Goal: Information Seeking & Learning: Learn about a topic

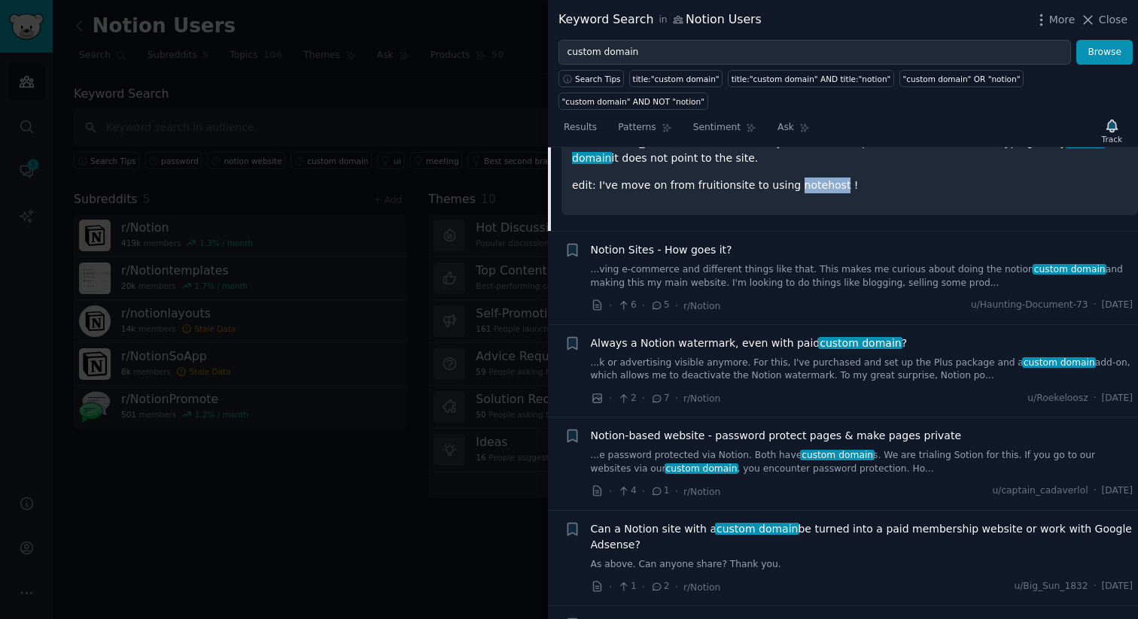
scroll to position [3347, 0]
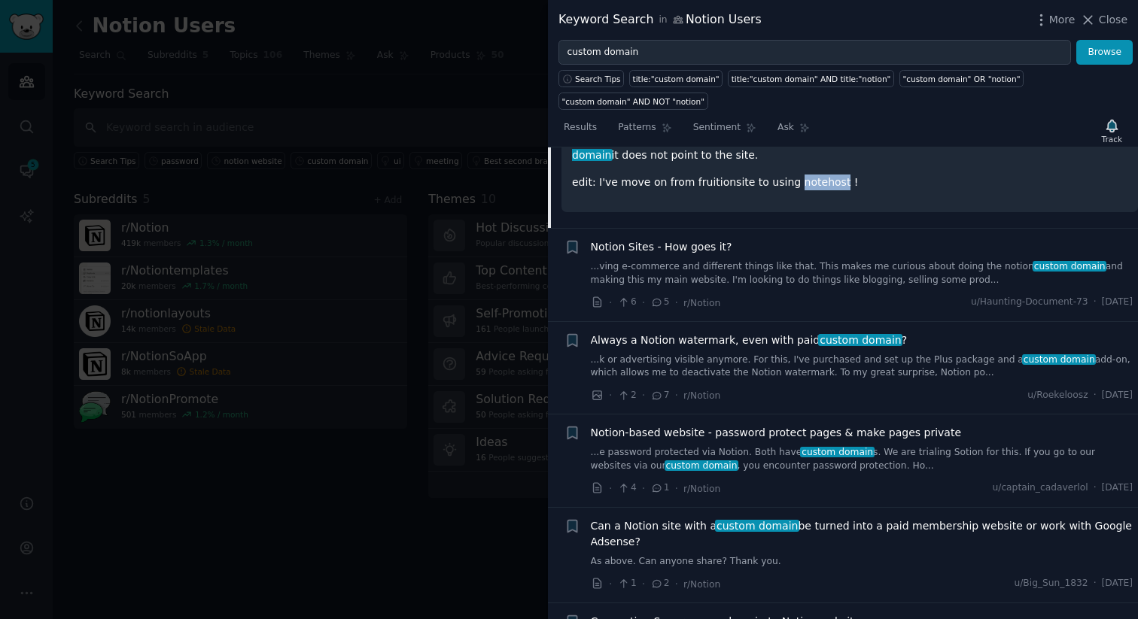
click at [766, 260] on link "...ving e-commerce and different things like that. This makes me curious about …" at bounding box center [862, 273] width 543 height 26
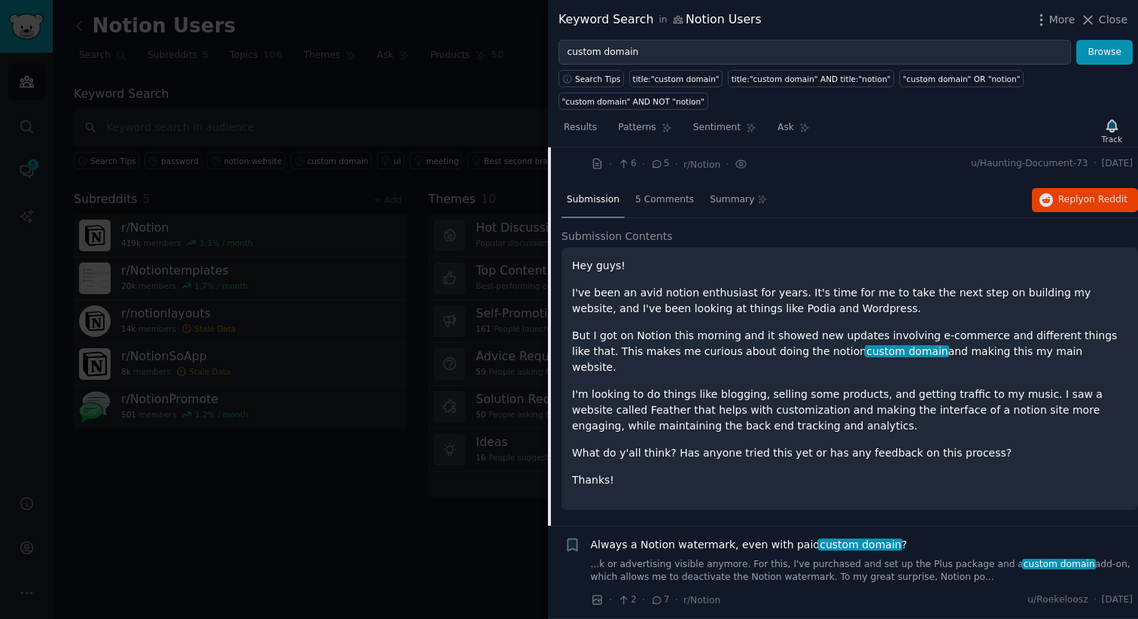
scroll to position [3231, 0]
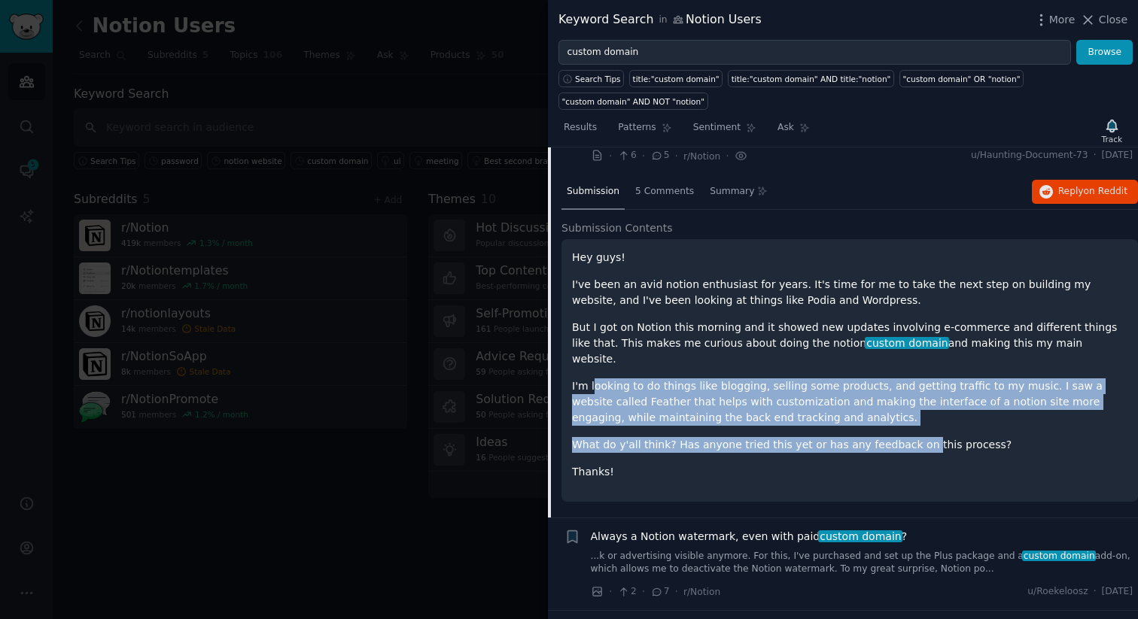
drag, startPoint x: 728, startPoint y: 339, endPoint x: 909, endPoint y: 400, distance: 191.4
click at [908, 400] on div "Hey guys! I've been an avid notion enthusiast for years. It's time for me to ta…" at bounding box center [849, 365] width 555 height 230
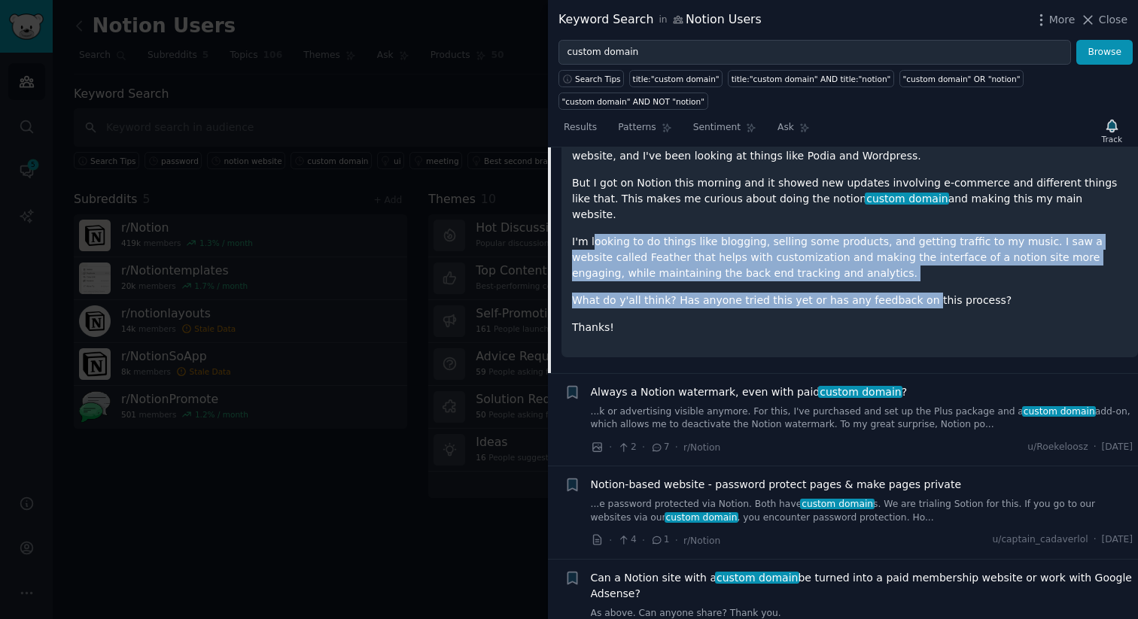
scroll to position [3477, 0]
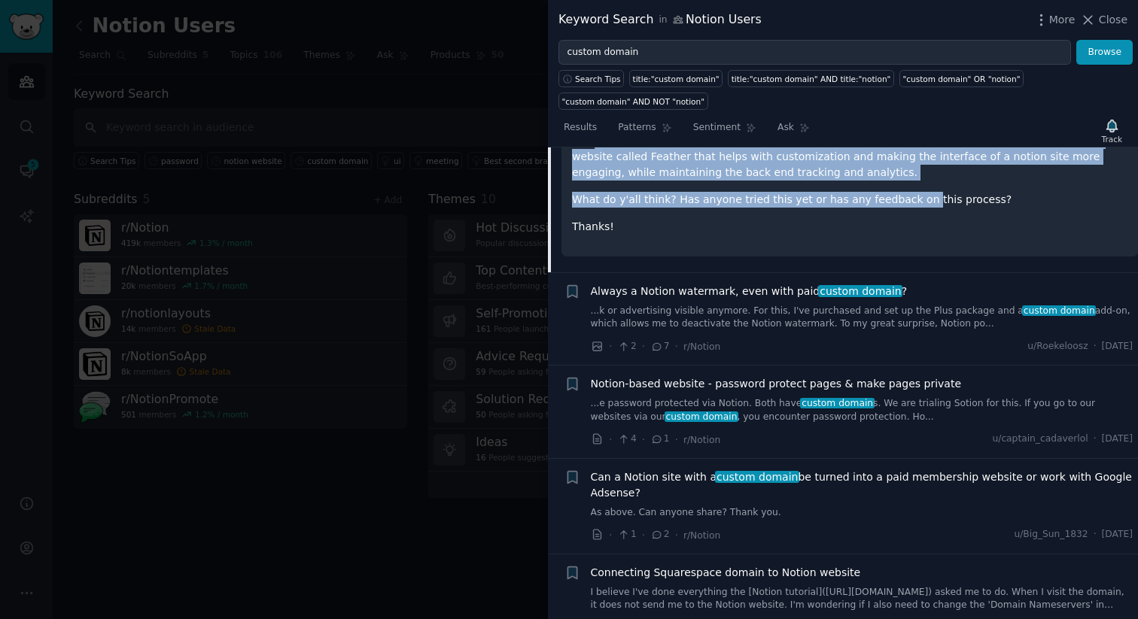
click at [840, 305] on link "...k or advertising visible anymore. For this, I've purchased and set up the Pl…" at bounding box center [862, 318] width 543 height 26
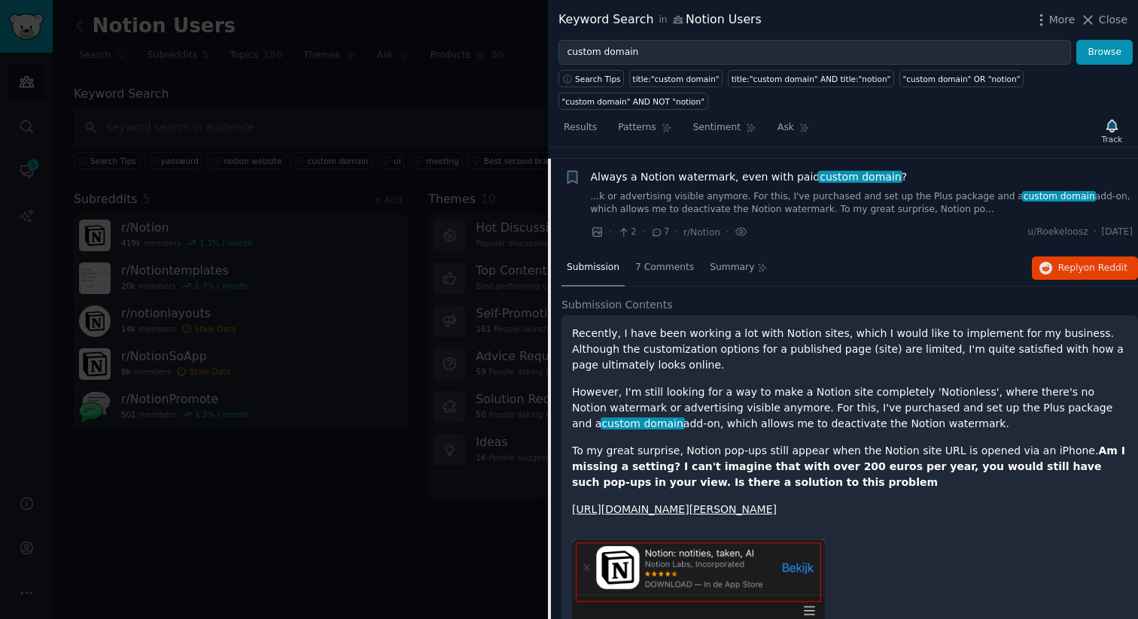
scroll to position [3227, 0]
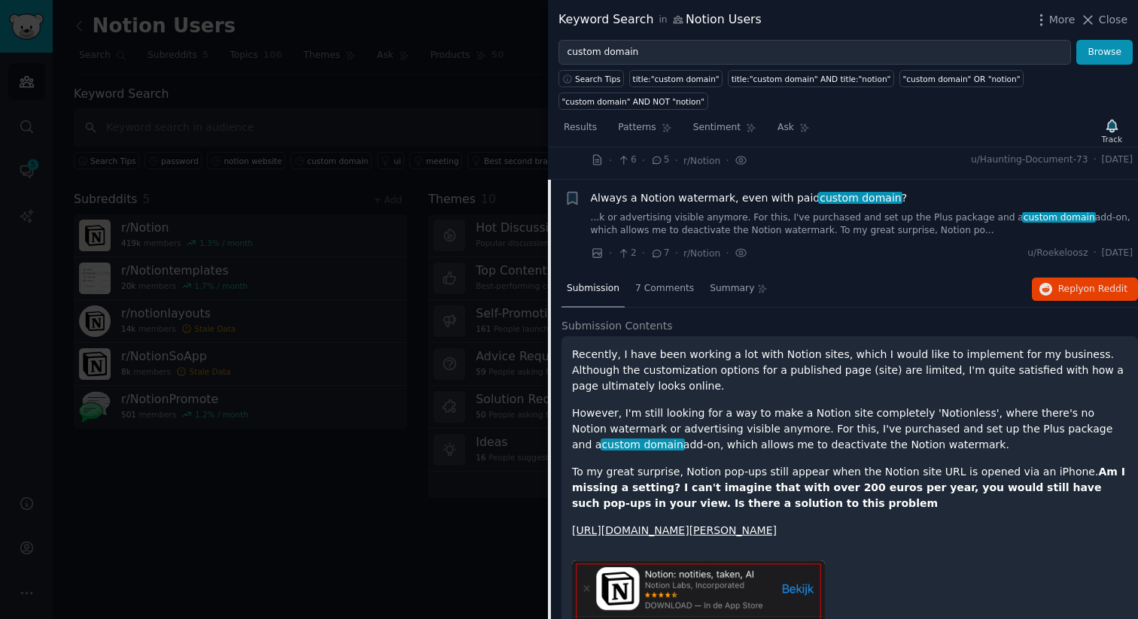
drag, startPoint x: 657, startPoint y: 327, endPoint x: 793, endPoint y: 329, distance: 136.2
click at [793, 347] on p "Recently, I have been working a lot with Notion sites, which I would like to im…" at bounding box center [849, 370] width 555 height 47
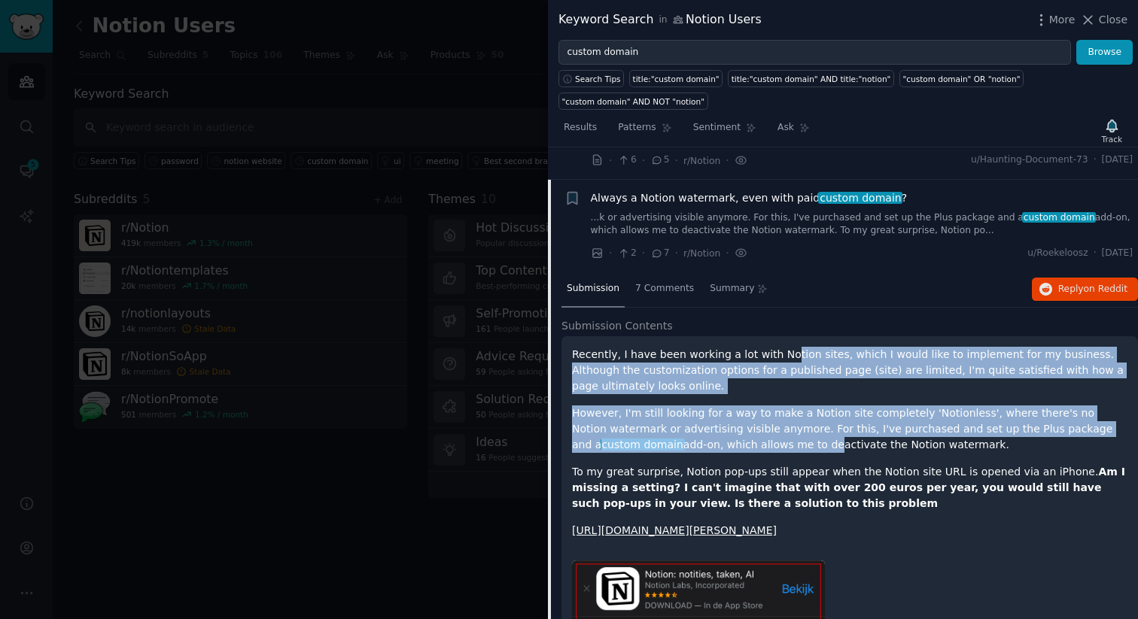
drag, startPoint x: 1057, startPoint y: 323, endPoint x: 724, endPoint y: 428, distance: 349.0
click at [751, 420] on div "Recently, I have been working a lot with Notion sites, which I would like to im…" at bounding box center [849, 443] width 555 height 192
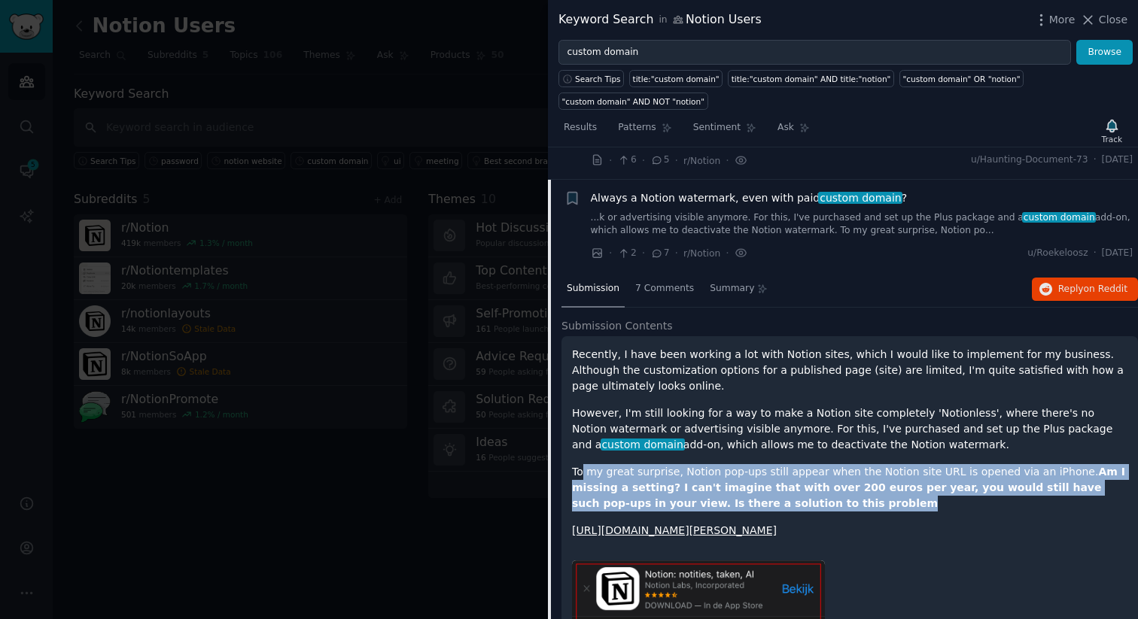
drag, startPoint x: 591, startPoint y: 441, endPoint x: 805, endPoint y: 472, distance: 216.7
click at [805, 472] on p "To my great surprise, Notion pop-ups still appear when the Notion site URL is o…" at bounding box center [849, 487] width 555 height 47
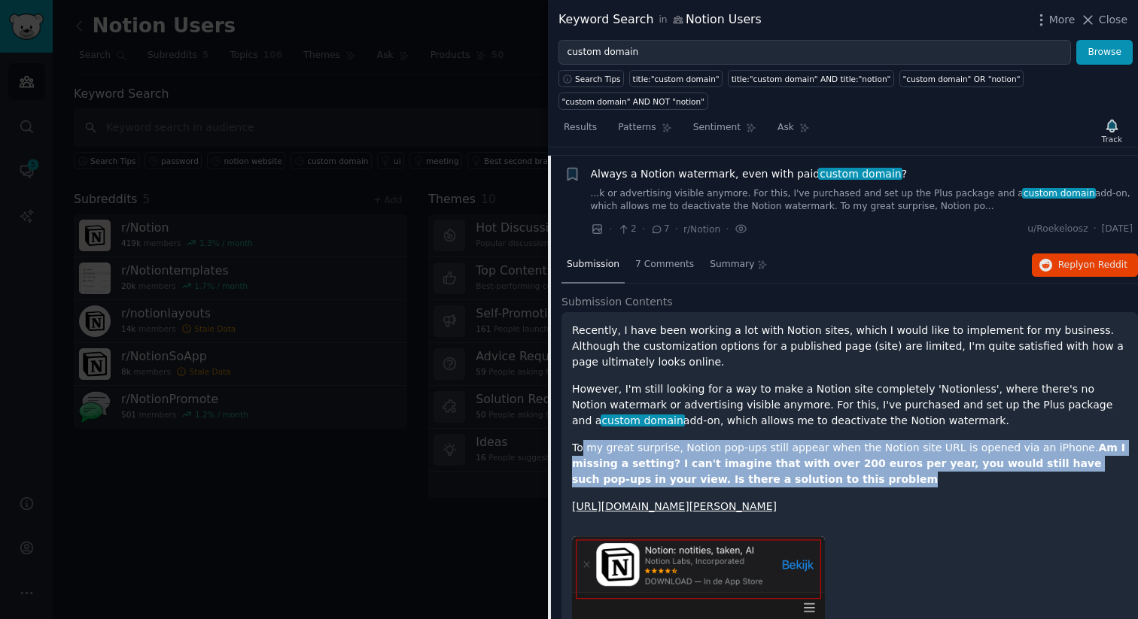
scroll to position [3225, 0]
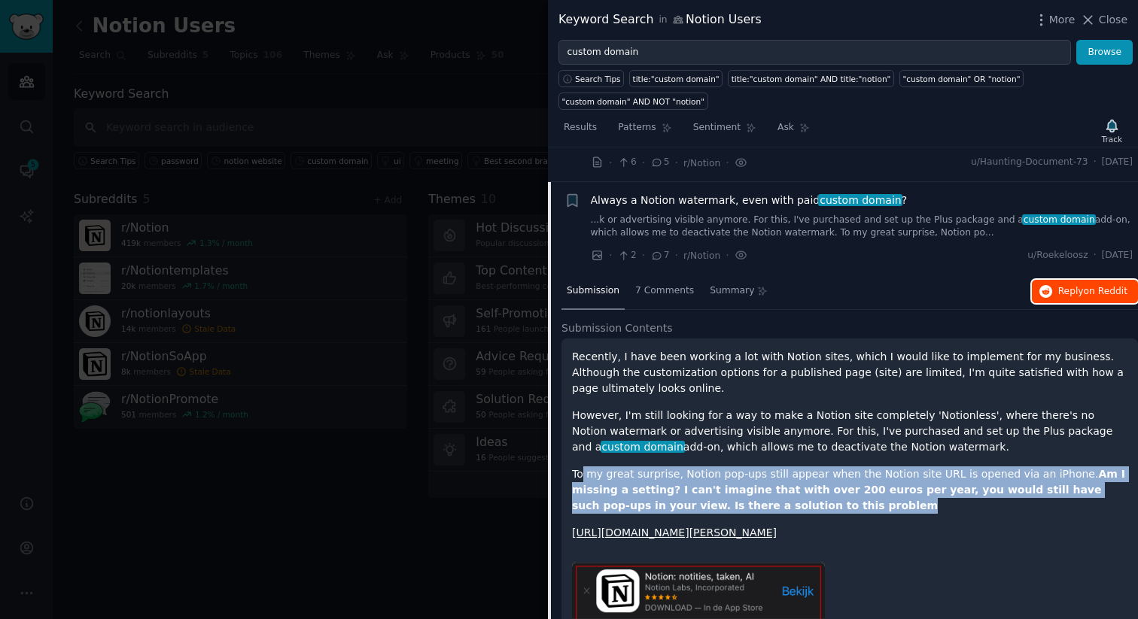
click at [1078, 285] on span "Reply on Reddit" at bounding box center [1092, 292] width 69 height 14
